Goal: Check status

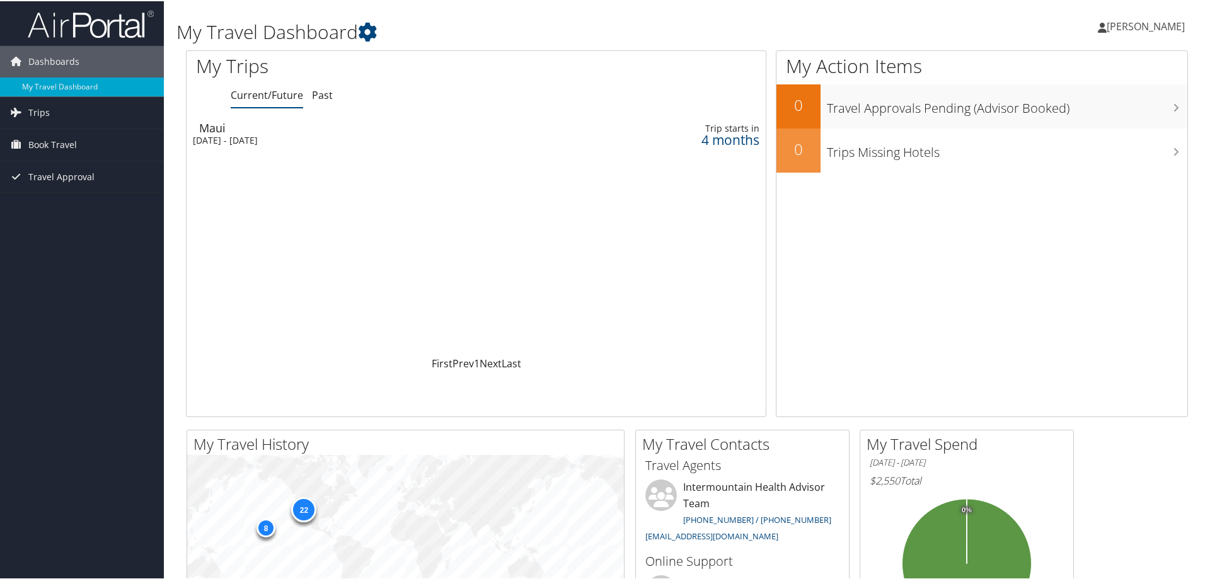
click at [544, 159] on div "Loading... Maui [DATE] - [DATE] Trip starts [DATE]" at bounding box center [475, 234] width 579 height 239
click at [219, 128] on div "Maui" at bounding box center [368, 126] width 338 height 11
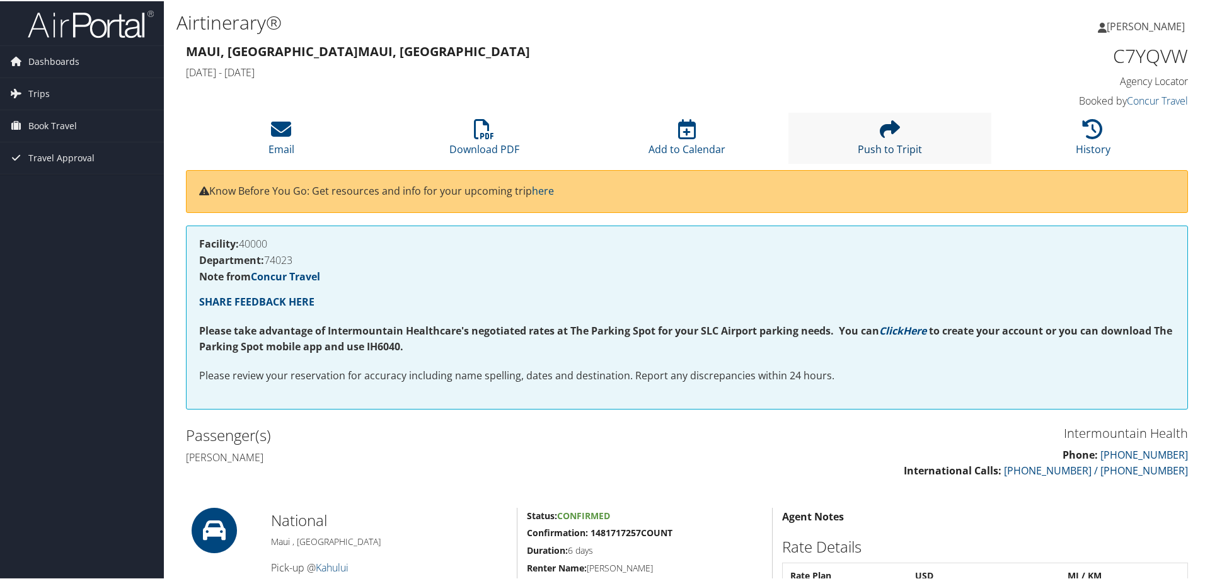
click at [886, 135] on icon at bounding box center [890, 128] width 20 height 20
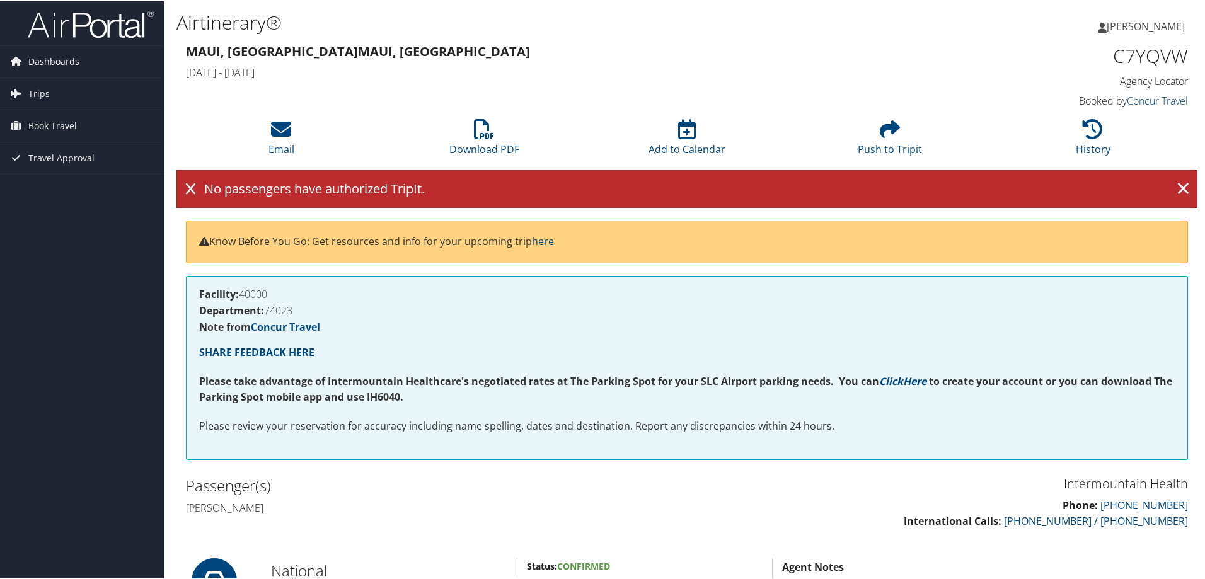
click at [408, 185] on div "No passengers have authorized TripIt. ×" at bounding box center [686, 188] width 1021 height 38
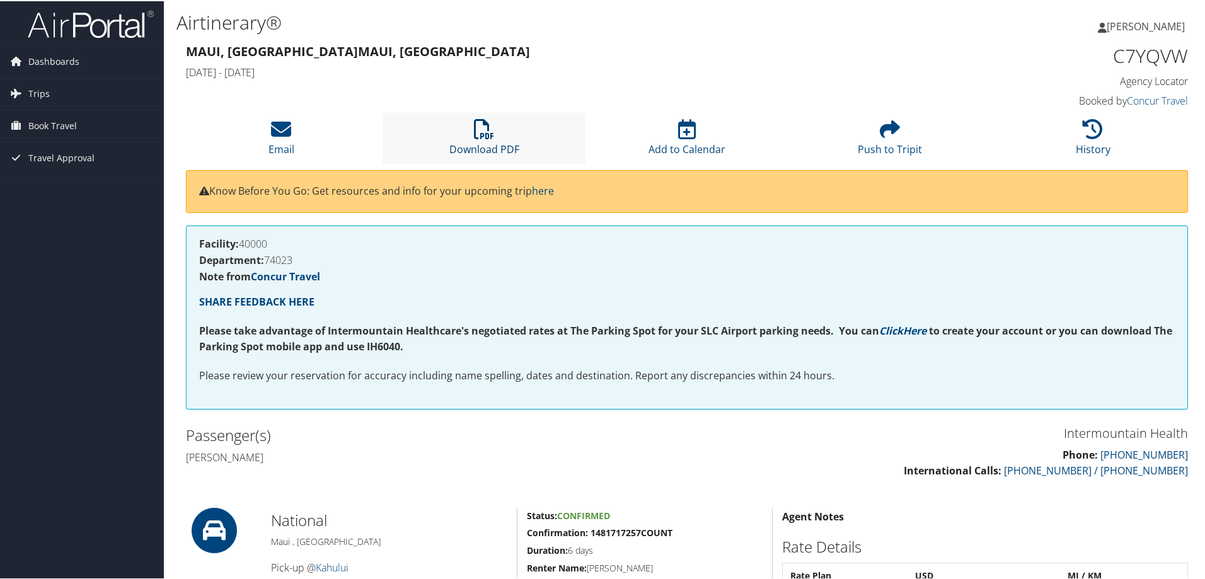
click at [479, 131] on icon at bounding box center [484, 128] width 20 height 20
click at [694, 62] on div "Maui, HI Maui, HI Sun 01 Feb 2026 - Sat 07 Feb 2026" at bounding box center [558, 62] width 765 height 44
